Goal: Information Seeking & Learning: Find specific page/section

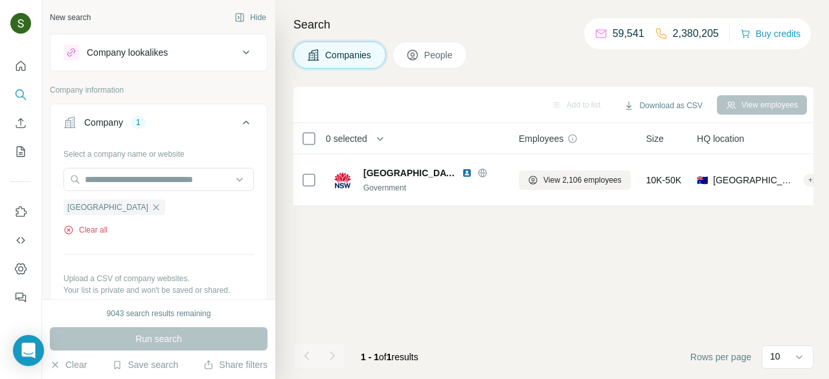
click at [104, 232] on button "Clear all" at bounding box center [85, 230] width 44 height 12
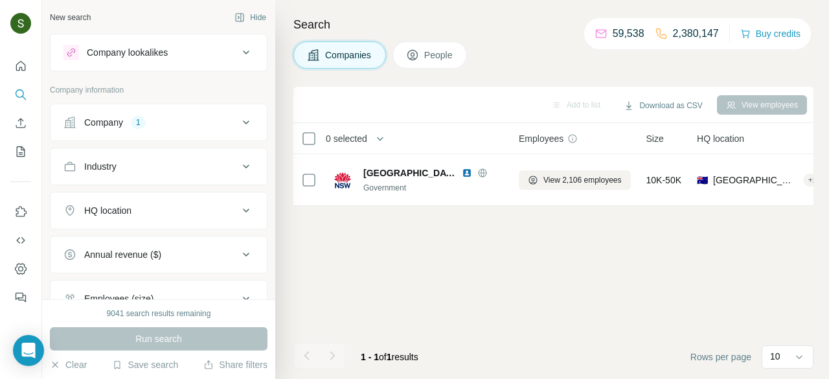
click at [222, 118] on div "Company 1" at bounding box center [150, 122] width 175 height 13
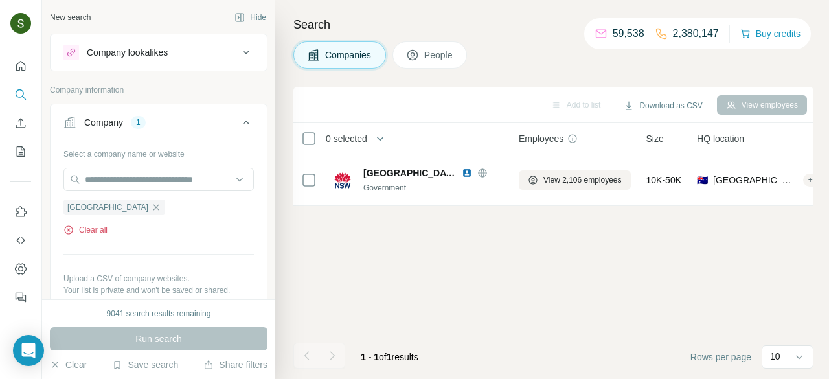
click at [100, 226] on button "Clear all" at bounding box center [85, 230] width 44 height 12
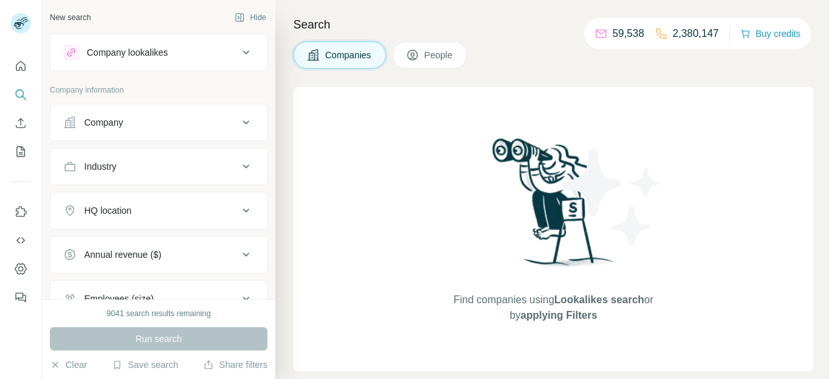
click at [179, 129] on button "Company" at bounding box center [159, 122] width 216 height 31
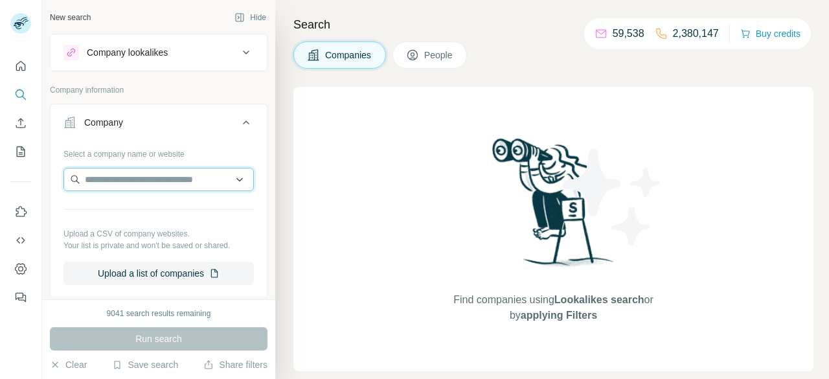
click at [155, 176] on input "text" at bounding box center [158, 179] width 190 height 23
paste input "**********"
type input "**********"
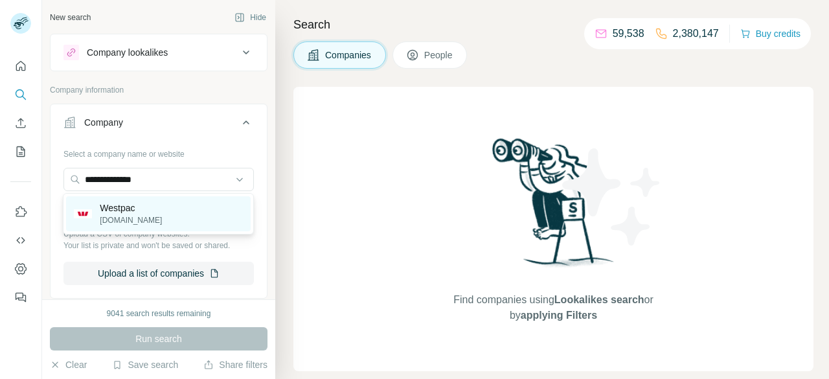
click at [150, 212] on p "Westpac" at bounding box center [131, 207] width 62 height 13
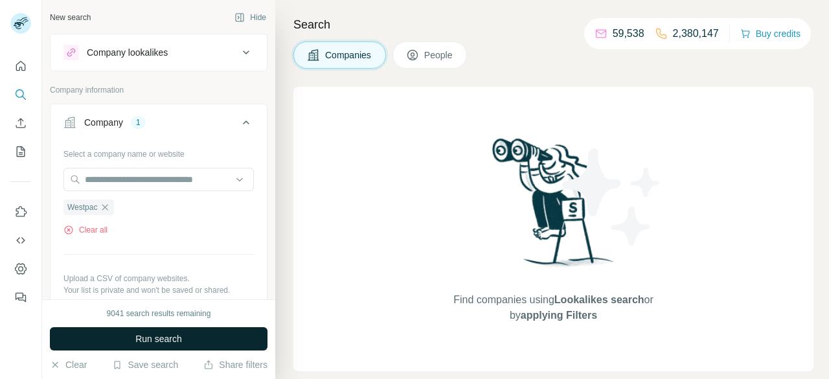
click at [198, 341] on button "Run search" at bounding box center [159, 338] width 218 height 23
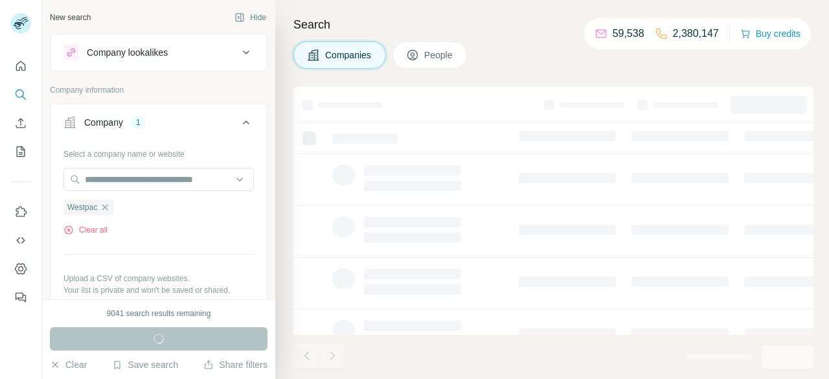
click at [445, 61] on button "People" at bounding box center [429, 54] width 75 height 27
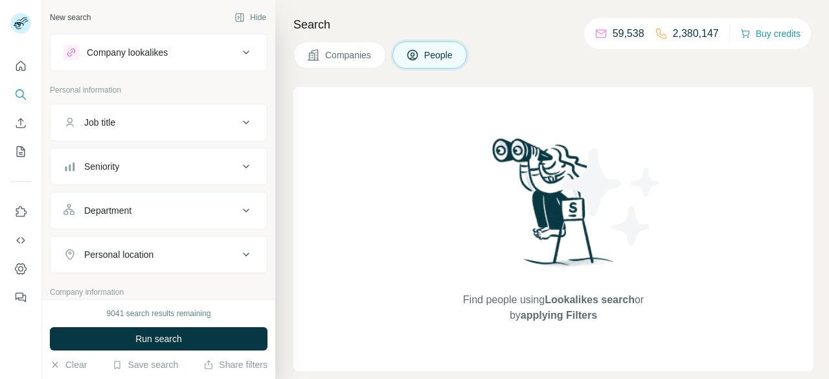
click at [356, 47] on button "Companies" at bounding box center [339, 54] width 93 height 27
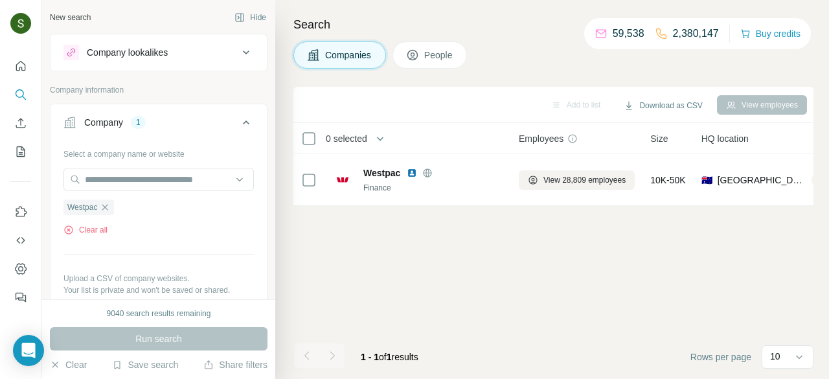
click at [439, 62] on button "People" at bounding box center [429, 54] width 75 height 27
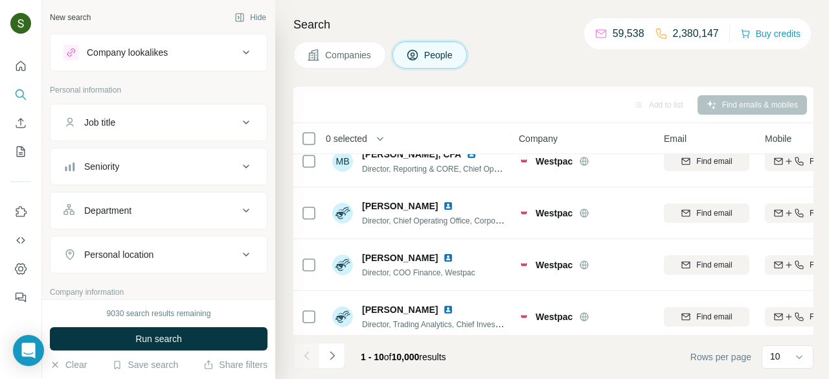
scroll to position [337, 0]
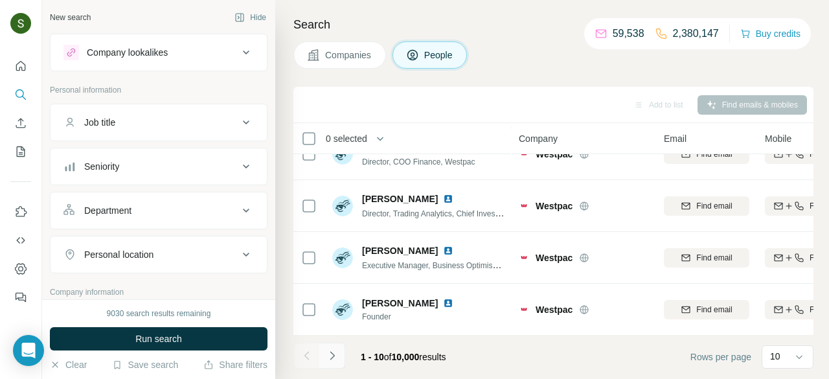
click at [330, 359] on icon "Navigate to next page" at bounding box center [332, 355] width 5 height 8
click at [338, 358] on icon "Navigate to next page" at bounding box center [332, 355] width 13 height 13
click at [330, 358] on icon "Navigate to next page" at bounding box center [332, 355] width 13 height 13
click at [333, 355] on icon "Navigate to next page" at bounding box center [332, 355] width 5 height 8
click at [335, 363] on button "Navigate to next page" at bounding box center [332, 356] width 26 height 26
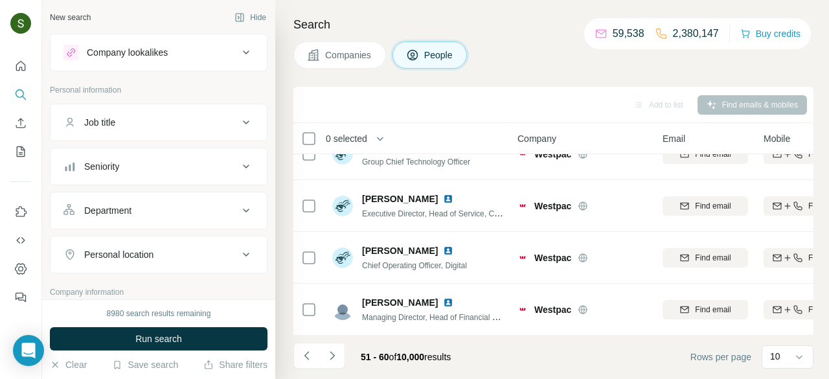
scroll to position [337, 3]
click at [330, 354] on icon "Navigate to next page" at bounding box center [332, 355] width 13 height 13
click at [333, 359] on icon "Navigate to next page" at bounding box center [332, 355] width 13 height 13
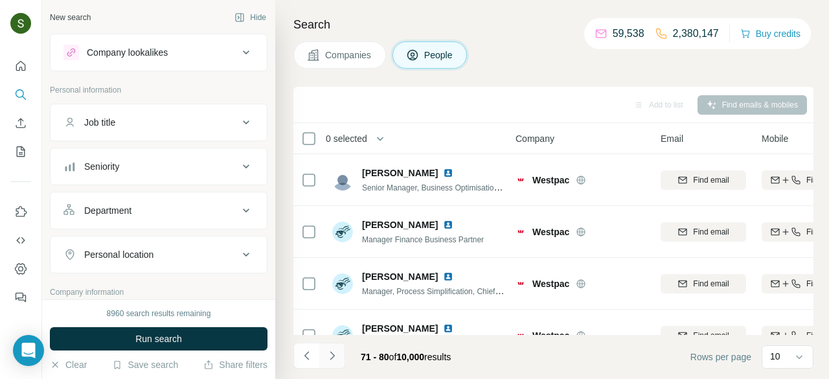
click at [334, 350] on icon "Navigate to next page" at bounding box center [332, 355] width 13 height 13
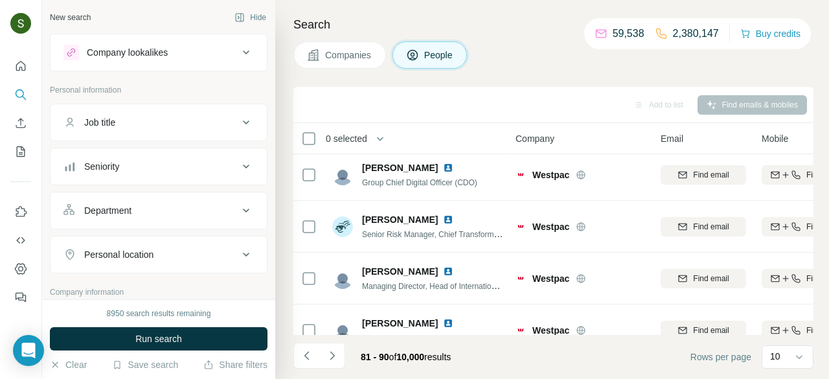
scroll to position [337, 3]
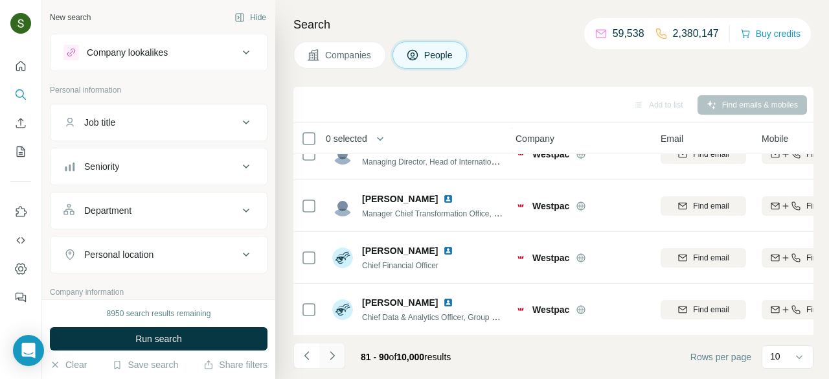
click at [336, 358] on icon "Navigate to next page" at bounding box center [332, 355] width 13 height 13
click at [333, 359] on icon "Navigate to next page" at bounding box center [332, 355] width 13 height 13
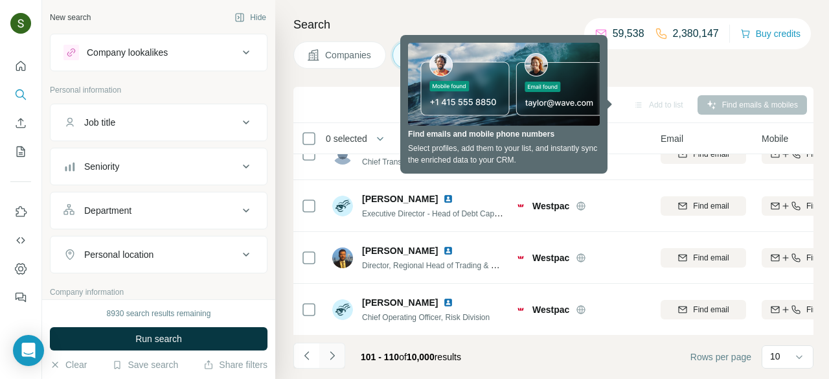
click at [335, 359] on icon "Navigate to next page" at bounding box center [332, 355] width 13 height 13
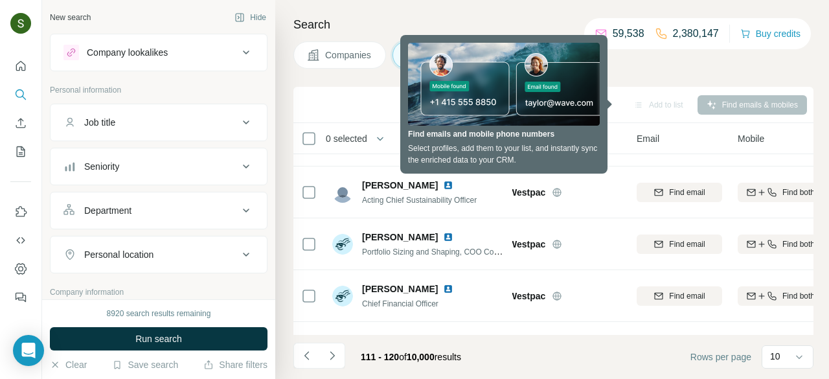
scroll to position [337, 27]
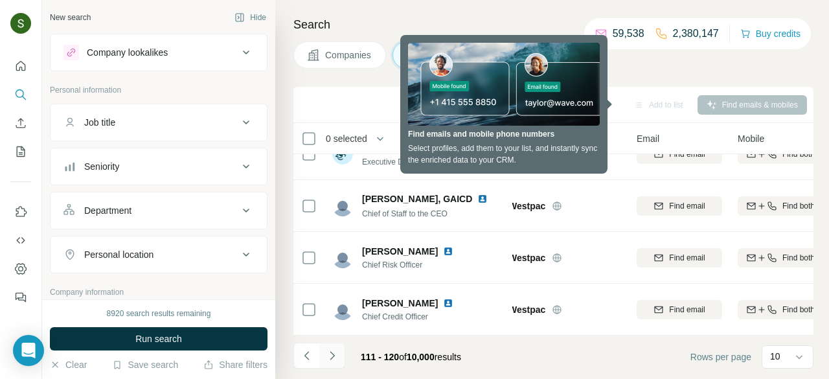
click at [337, 355] on icon "Navigate to next page" at bounding box center [332, 355] width 13 height 13
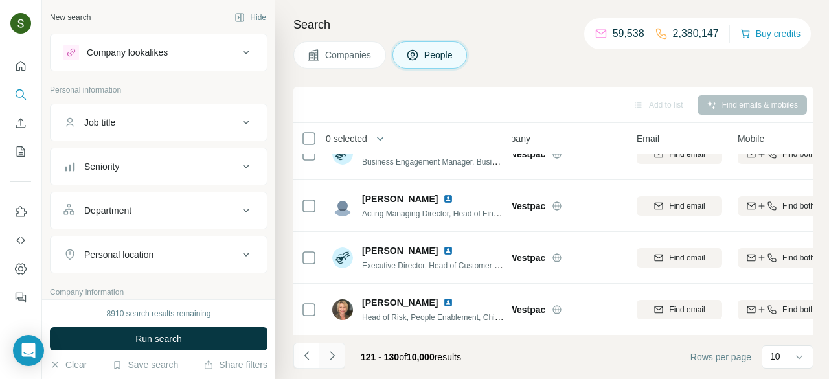
click at [329, 361] on icon "Navigate to next page" at bounding box center [332, 355] width 13 height 13
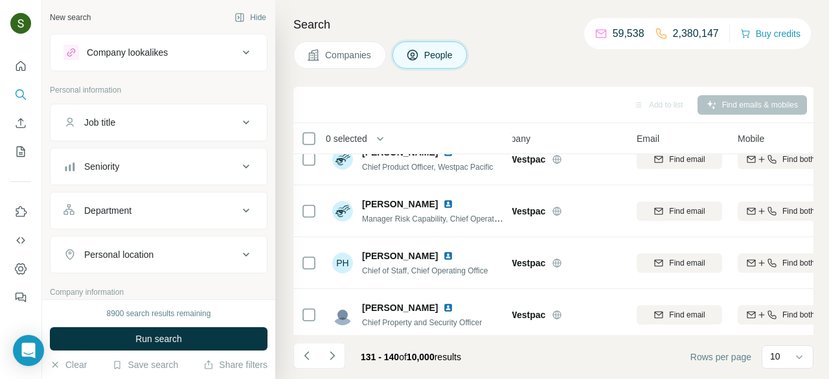
scroll to position [0, 0]
